Goal: Use online tool/utility: Utilize a website feature to perform a specific function

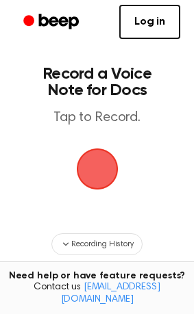
click at [110, 156] on span "button" at bounding box center [97, 170] width 64 height 64
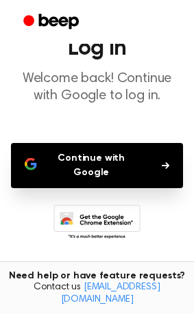
scroll to position [82, 0]
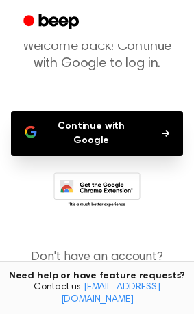
click at [166, 115] on button "Continue with Google" at bounding box center [97, 133] width 172 height 45
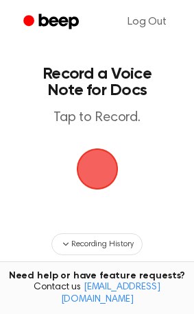
click at [97, 158] on span "button" at bounding box center [97, 169] width 56 height 56
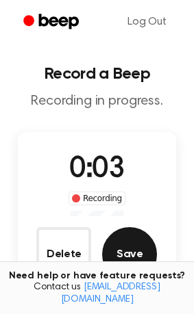
click at [122, 240] on button "Save" at bounding box center [129, 254] width 55 height 55
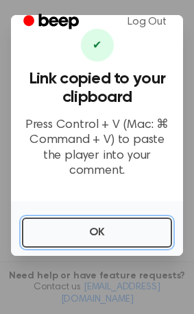
drag, startPoint x: 116, startPoint y: 221, endPoint x: 127, endPoint y: 219, distance: 11.2
click at [117, 221] on button "OK" at bounding box center [97, 233] width 150 height 30
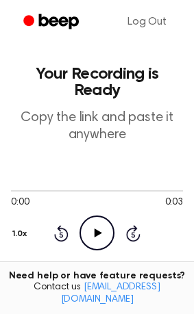
click at [103, 216] on icon "Play Audio" at bounding box center [96, 233] width 35 height 35
